Goal: Information Seeking & Learning: Learn about a topic

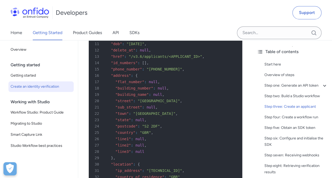
scroll to position [1178, 0]
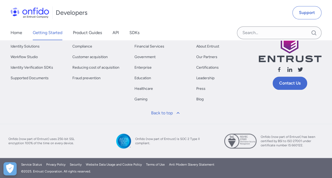
scroll to position [92, 0]
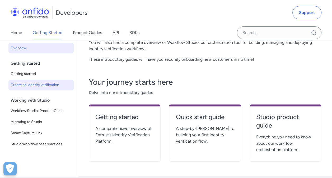
click at [58, 85] on span "Create an identity verification" at bounding box center [41, 85] width 61 height 6
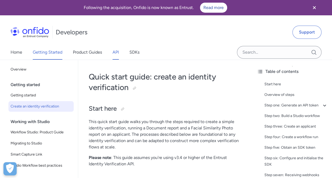
click at [118, 56] on link "API" at bounding box center [116, 52] width 6 height 15
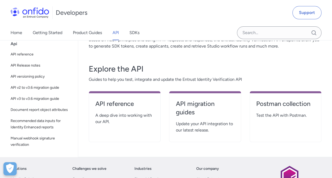
scroll to position [73, 0]
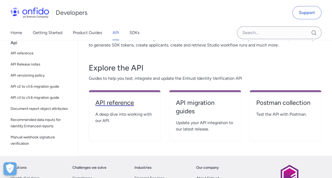
click at [108, 106] on h4 "API reference" at bounding box center [124, 103] width 59 height 8
select select "http"
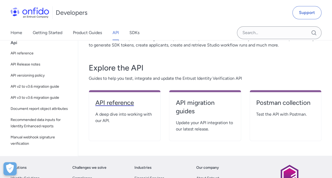
select select "http"
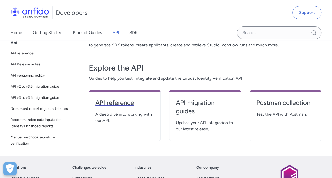
select select "http"
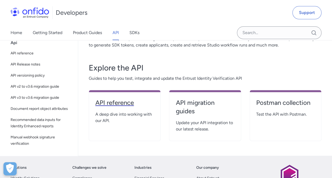
select select "http"
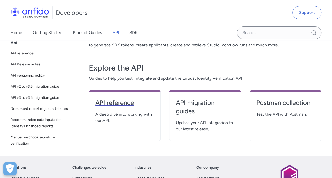
select select "http"
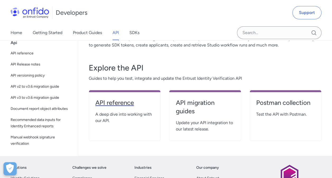
select select "http"
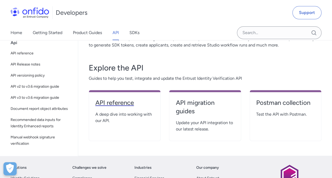
select select "http"
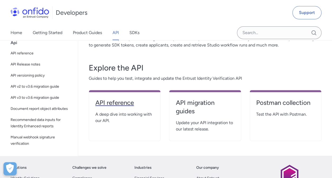
select select "http"
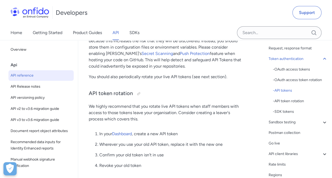
scroll to position [683, 0]
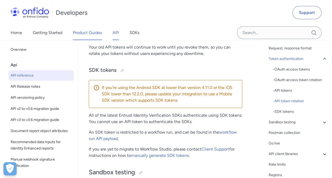
click at [73, 37] on link "Product Guides" at bounding box center [87, 32] width 29 height 15
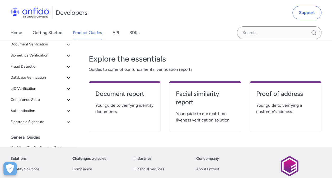
scroll to position [93, 0]
click at [191, 103] on h4 "Facial similarity report" at bounding box center [205, 97] width 59 height 17
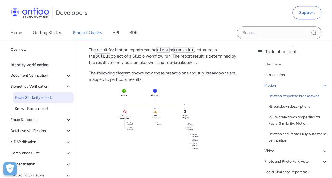
scroll to position [299, 0]
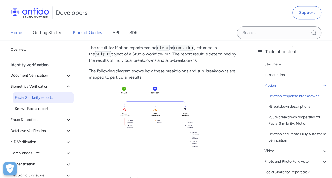
click at [17, 30] on link "Home" at bounding box center [17, 32] width 12 height 15
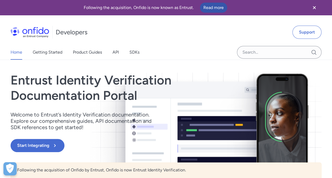
click at [214, 8] on link "Read more" at bounding box center [213, 8] width 27 height 10
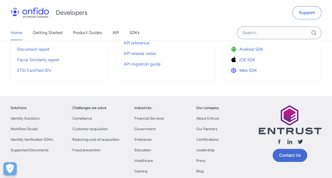
scroll to position [249, 0]
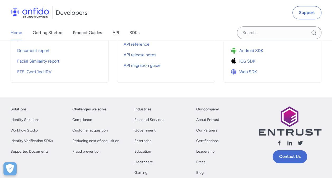
scroll to position [299, 0]
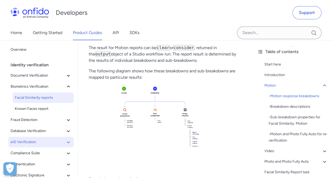
click at [18, 146] on button "eID Verification" at bounding box center [40, 142] width 65 height 11
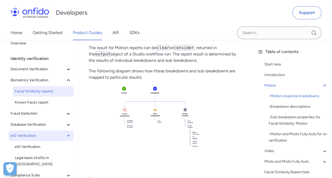
scroll to position [8, 0]
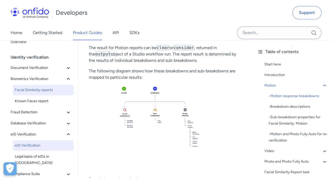
click at [19, 149] on link "eID Verification" at bounding box center [43, 145] width 61 height 11
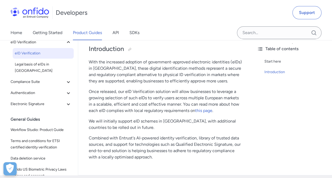
scroll to position [83, 0]
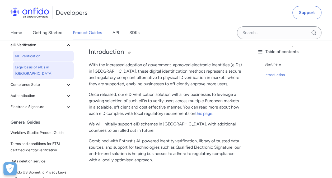
click at [25, 70] on link "Legal basis of eIDs in [GEOGRAPHIC_DATA]" at bounding box center [43, 70] width 61 height 17
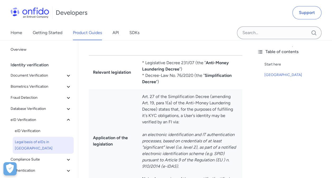
scroll to position [195, 0]
click at [118, 38] on link "API" at bounding box center [116, 32] width 6 height 15
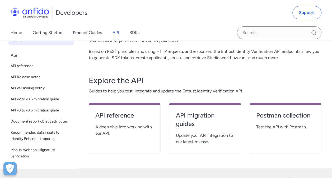
scroll to position [62, 0]
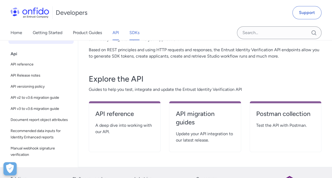
click at [136, 34] on link "SDKs" at bounding box center [134, 32] width 10 height 15
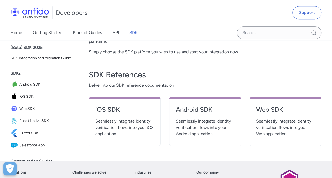
scroll to position [192, 0]
click at [274, 129] on span "Seamlessly integrate identity verification flows into your Web application." at bounding box center [285, 127] width 59 height 19
click at [279, 114] on link "Web SDK" at bounding box center [285, 111] width 59 height 13
click at [272, 108] on h4 "Web SDK" at bounding box center [285, 109] width 59 height 8
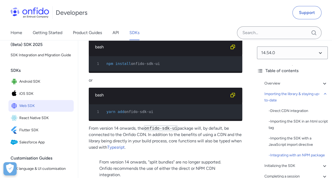
scroll to position [862, 0]
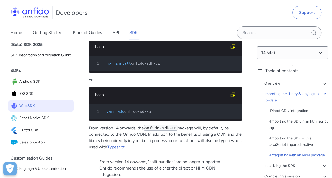
scroll to position [192, 0]
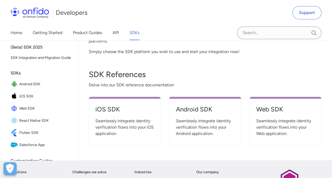
scroll to position [62, 0]
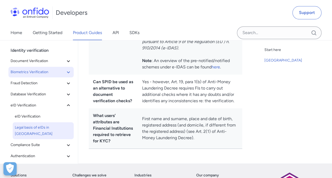
scroll to position [315, 0]
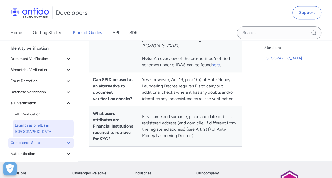
click at [16, 138] on button "Compliance Suite" at bounding box center [40, 143] width 65 height 11
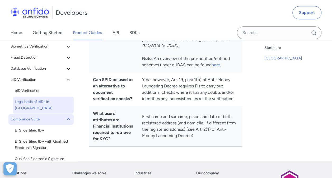
scroll to position [26, 0]
